Goal: Check status: Check status

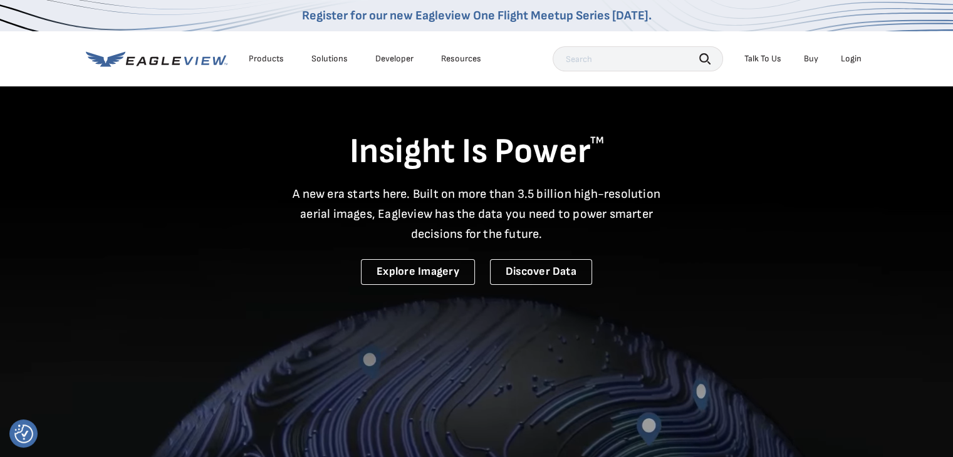
click at [850, 62] on div "Login" at bounding box center [850, 58] width 21 height 11
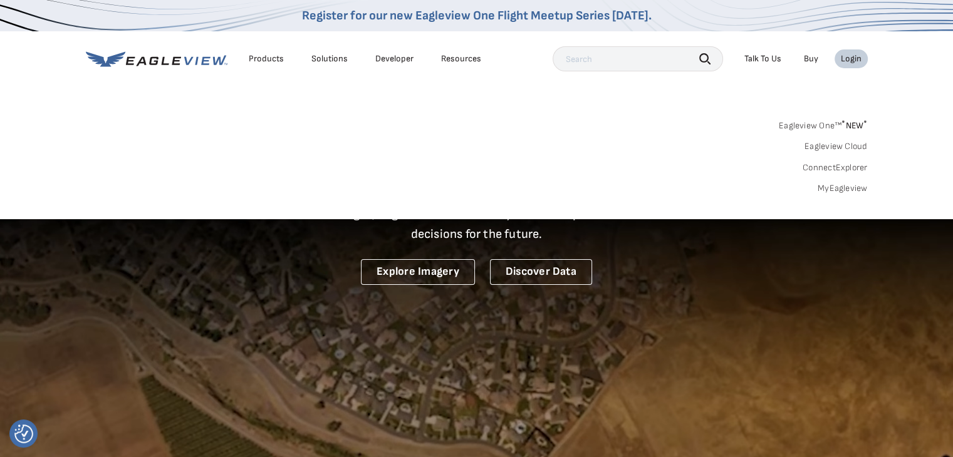
click at [834, 128] on link "Eagleview One™ * NEW *" at bounding box center [822, 123] width 89 height 14
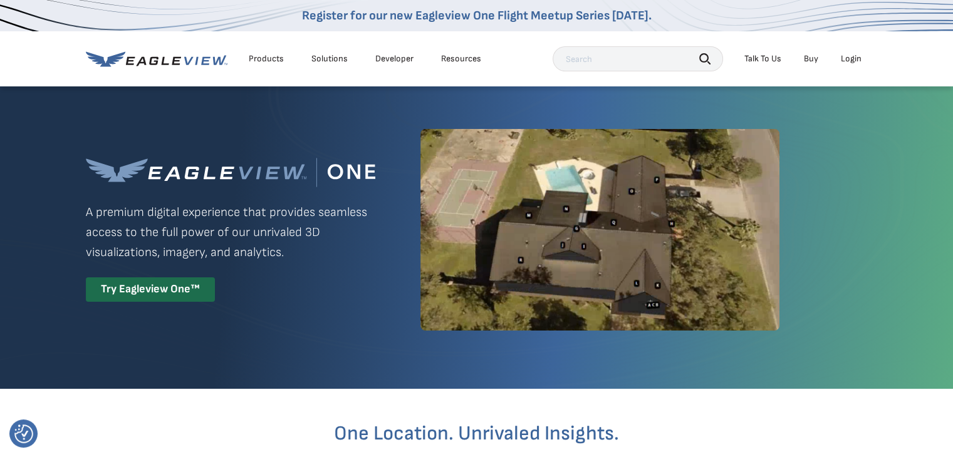
click at [850, 61] on div "Login" at bounding box center [850, 58] width 21 height 11
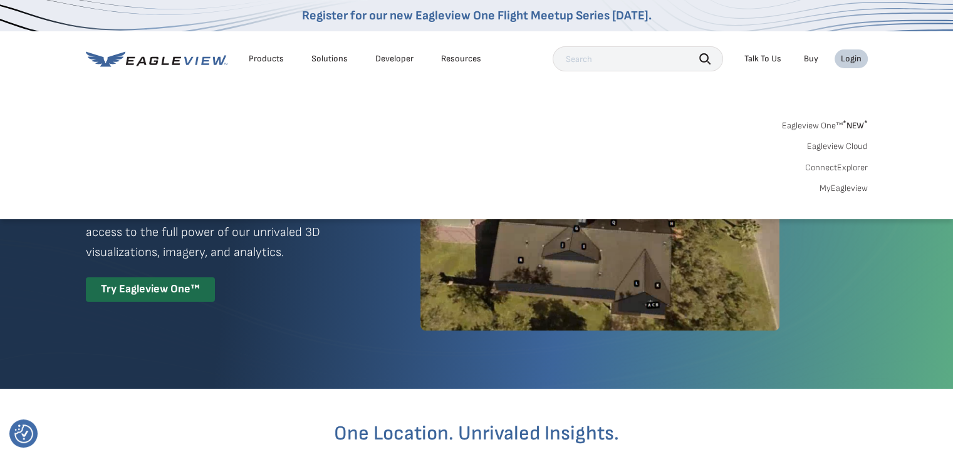
click at [853, 189] on link "MyEagleview" at bounding box center [843, 188] width 48 height 11
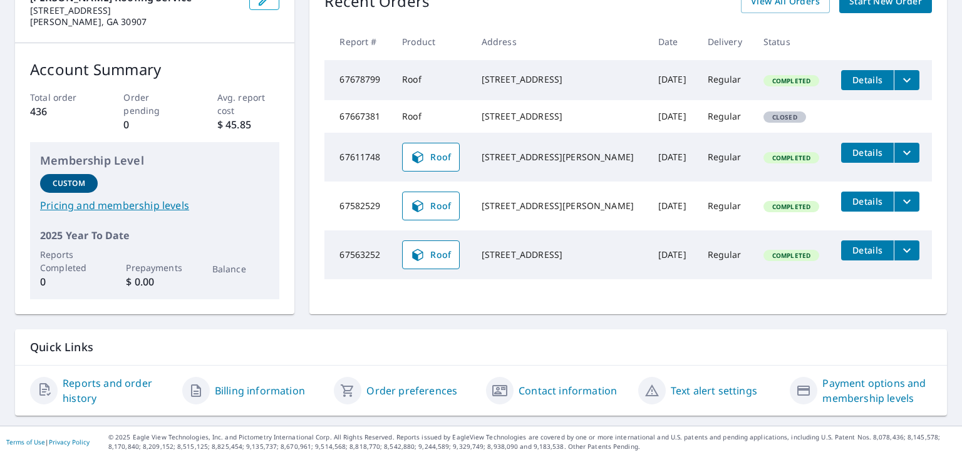
click at [93, 380] on link "Reports and order history" at bounding box center [118, 391] width 110 height 30
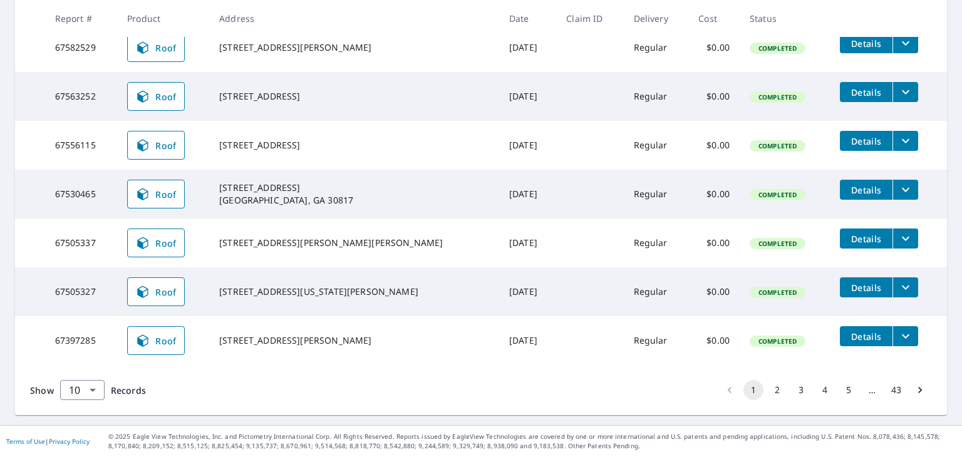
scroll to position [391, 0]
click at [769, 390] on button "2" at bounding box center [777, 390] width 20 height 20
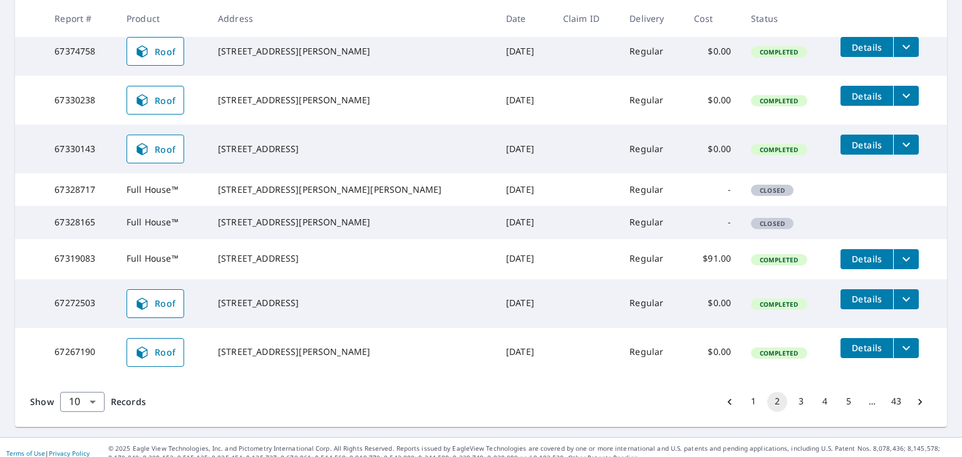
scroll to position [388, 0]
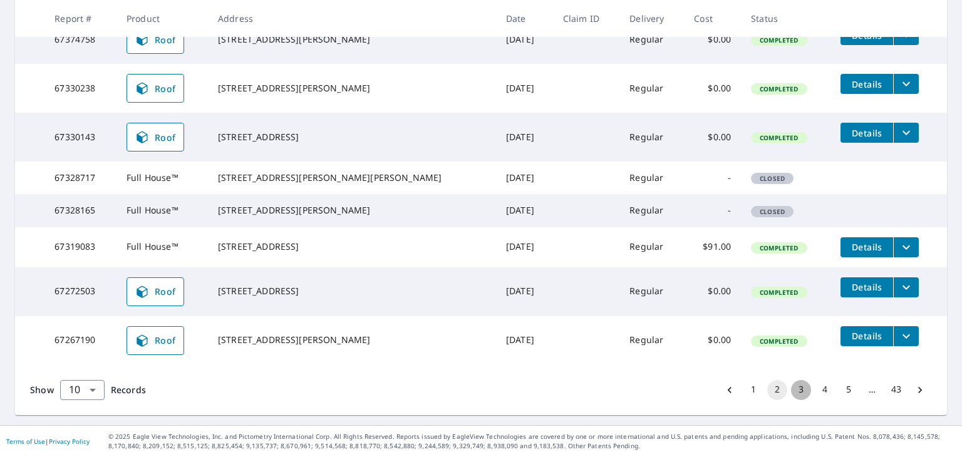
click at [791, 391] on button "3" at bounding box center [801, 390] width 20 height 20
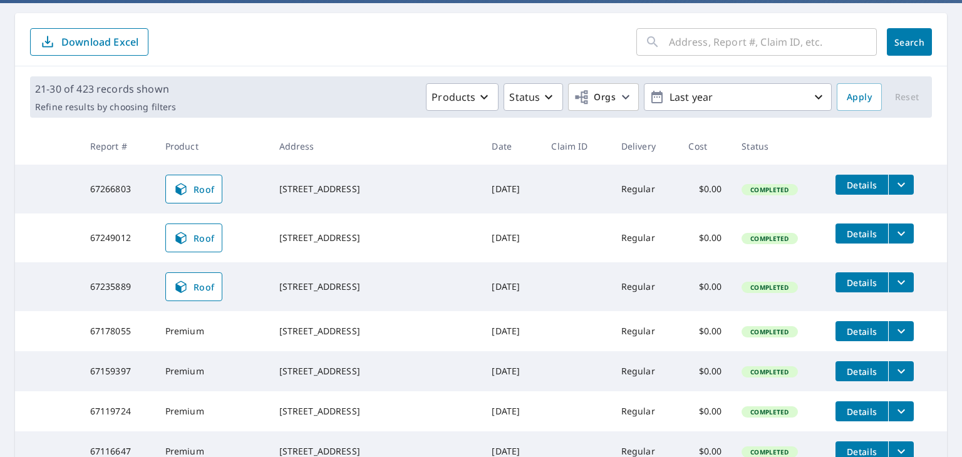
scroll to position [152, 0]
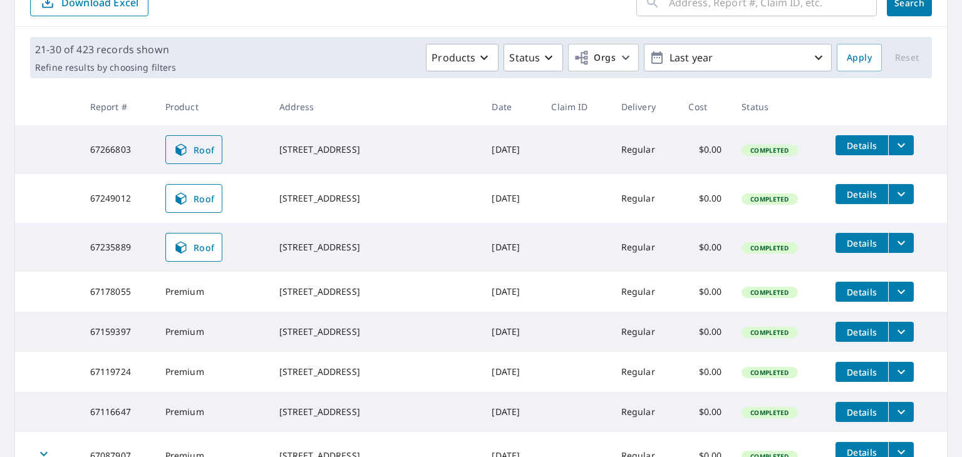
click at [195, 150] on span "Roof" at bounding box center [193, 149] width 41 height 15
